Goal: Task Accomplishment & Management: Manage account settings

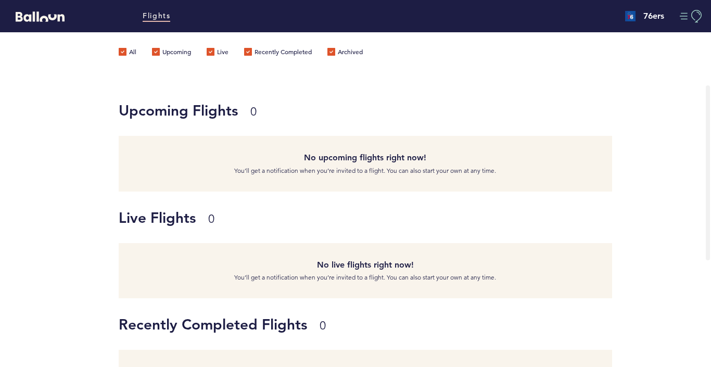
click at [685, 16] on button "Manage Account" at bounding box center [691, 16] width 23 height 13
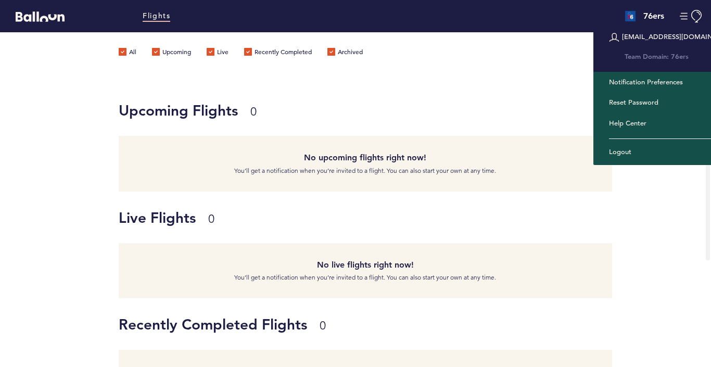
click at [478, 109] on h1 "Upcoming Flights 0" at bounding box center [362, 110] width 486 height 21
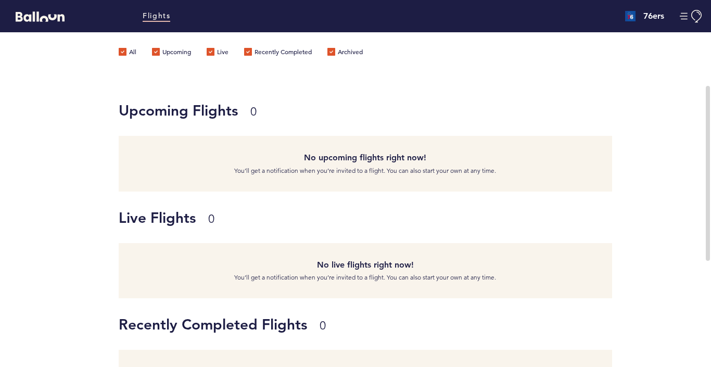
scroll to position [161, 0]
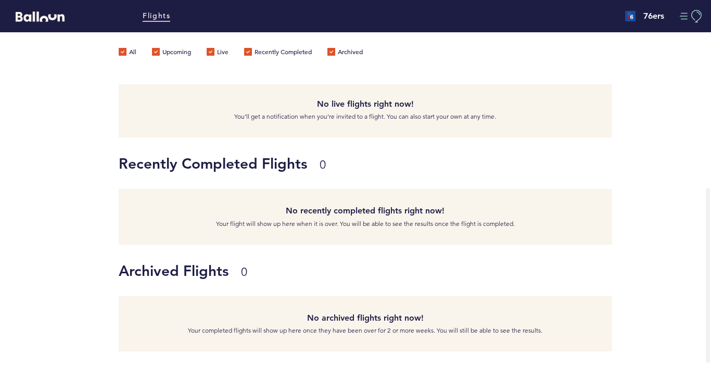
click at [683, 17] on button "Manage Account" at bounding box center [691, 16] width 23 height 13
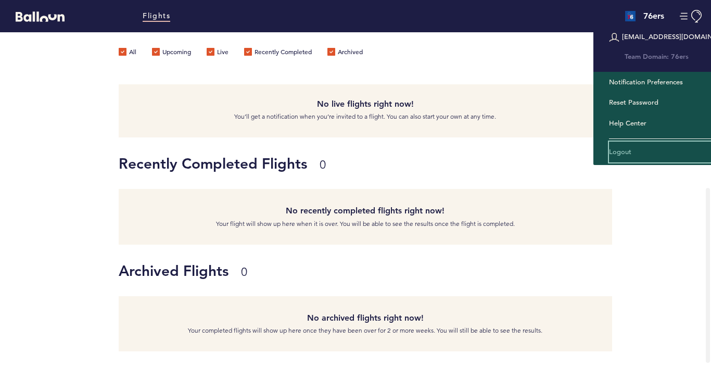
click at [618, 152] on link "Logout" at bounding box center [666, 152] width 114 height 21
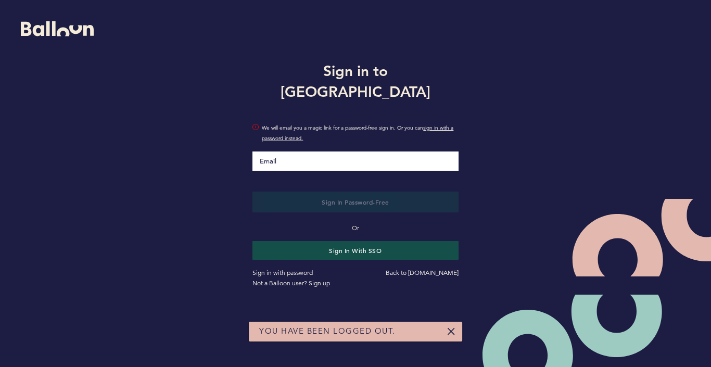
click at [319, 157] on input "Email" at bounding box center [355, 160] width 206 height 19
drag, startPoint x: 230, startPoint y: 180, endPoint x: 243, endPoint y: 169, distance: 17.0
click at [230, 180] on div "Sign in to Balloon We will email you a magic link for a password-free sign in. …" at bounding box center [355, 173] width 711 height 346
click at [276, 151] on input "Email" at bounding box center [355, 161] width 206 height 20
type input "aan"
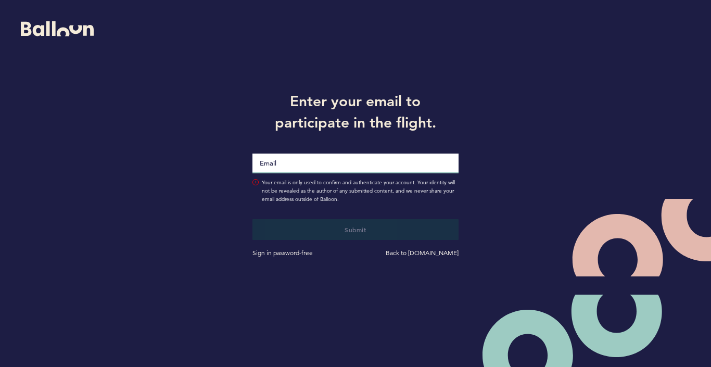
click at [315, 167] on input "Email" at bounding box center [355, 164] width 206 height 20
type input "arianaandonian@me.com"
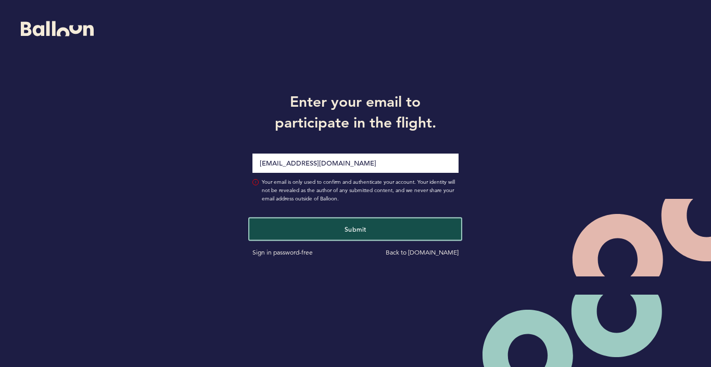
click at [317, 231] on button "Submit" at bounding box center [355, 228] width 212 height 21
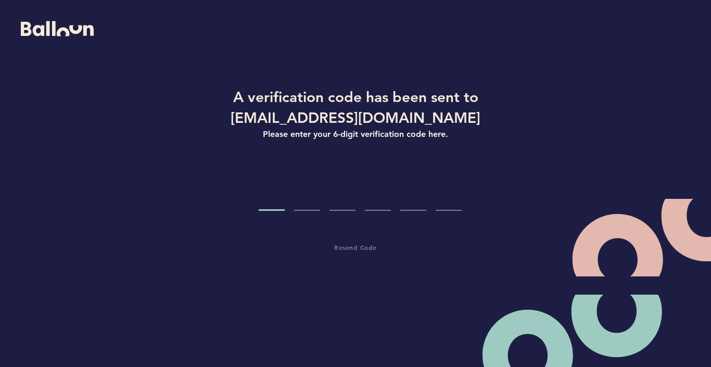
type input "7"
type input "8"
type input "0"
type input "7"
type input "8"
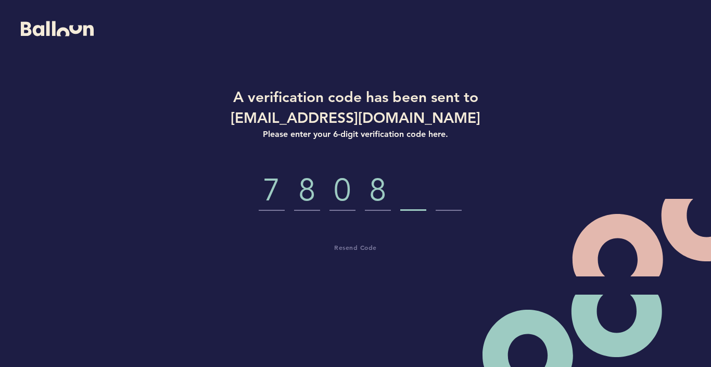
type input "6"
type input "0"
